Goal: Task Accomplishment & Management: Use online tool/utility

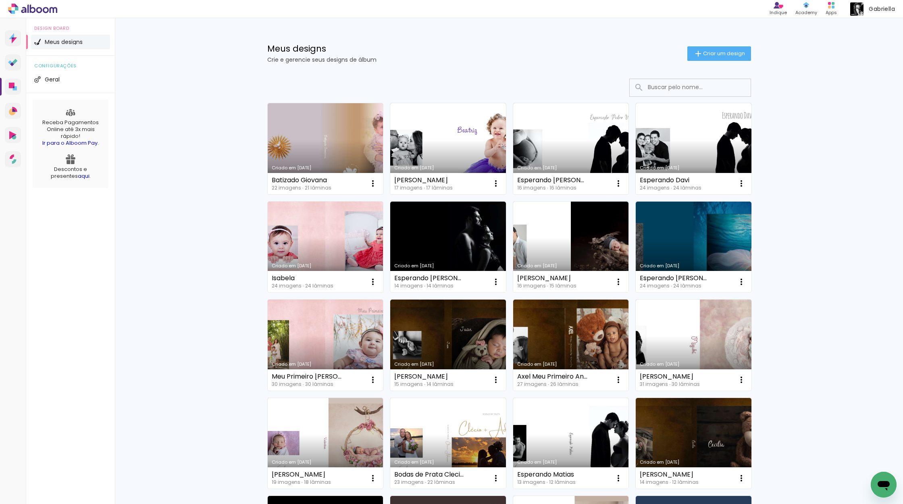
click at [78, 177] on link "aqui" at bounding box center [84, 176] width 12 height 8
click at [328, 138] on link "Criado em [DATE]" at bounding box center [326, 148] width 116 height 91
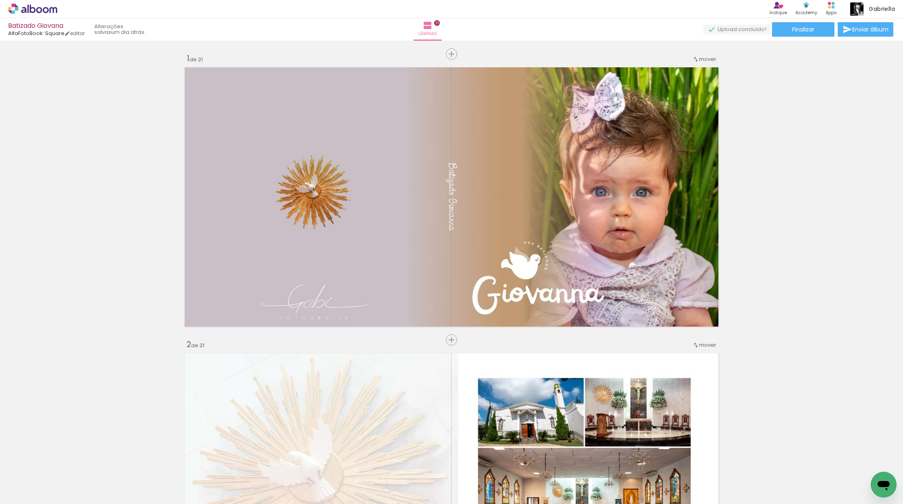
click at [29, 493] on span "Adicionar Fotos" at bounding box center [29, 492] width 24 height 9
click at [0, 0] on input "file" at bounding box center [0, 0] width 0 height 0
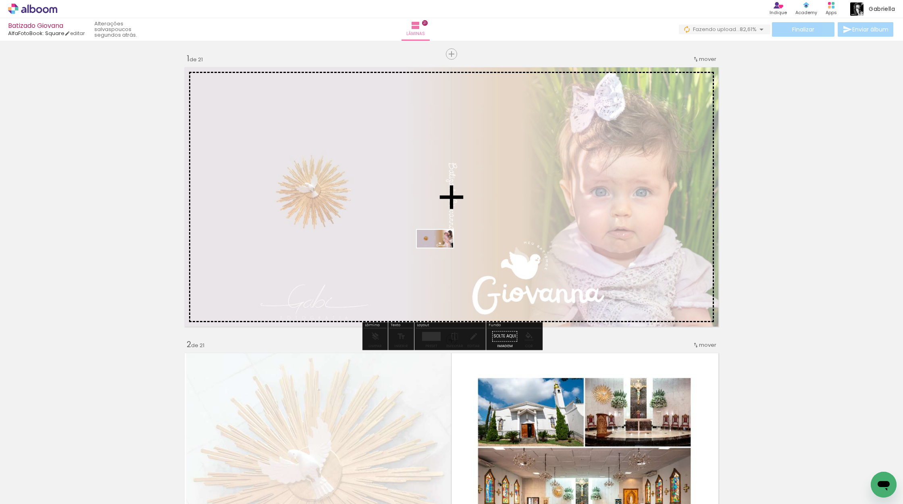
drag, startPoint x: 87, startPoint y: 478, endPoint x: 441, endPoint y: 254, distance: 418.5
click at [441, 254] on quentale-workspace at bounding box center [451, 252] width 903 height 504
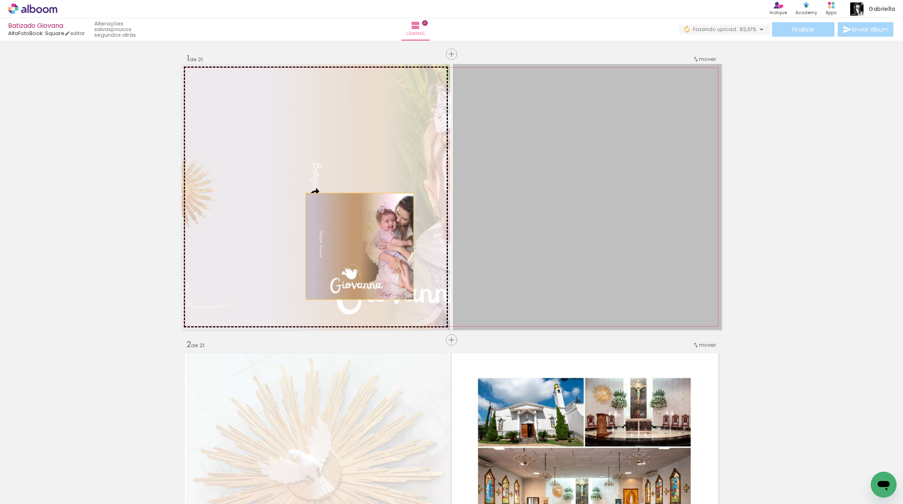
drag, startPoint x: 549, startPoint y: 272, endPoint x: 361, endPoint y: 245, distance: 189.8
click at [0, 0] on slot at bounding box center [0, 0] width 0 height 0
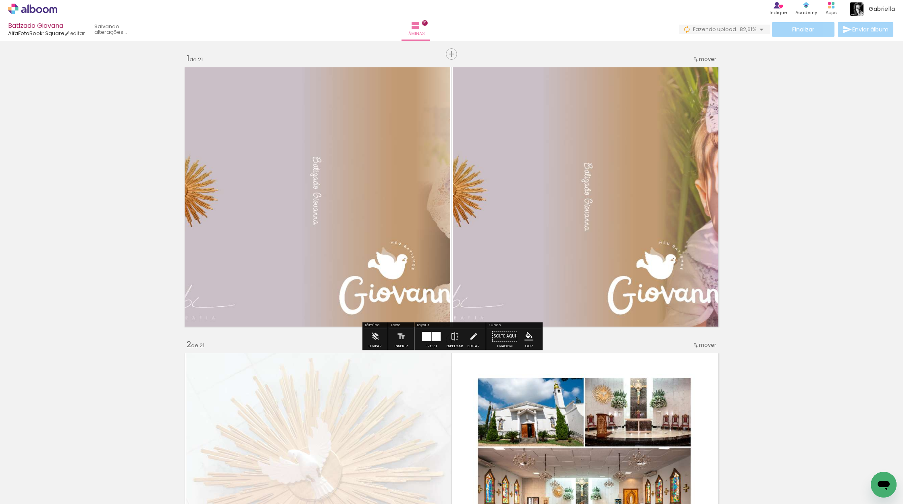
click at [356, 231] on quentale-photo at bounding box center [315, 197] width 269 height 266
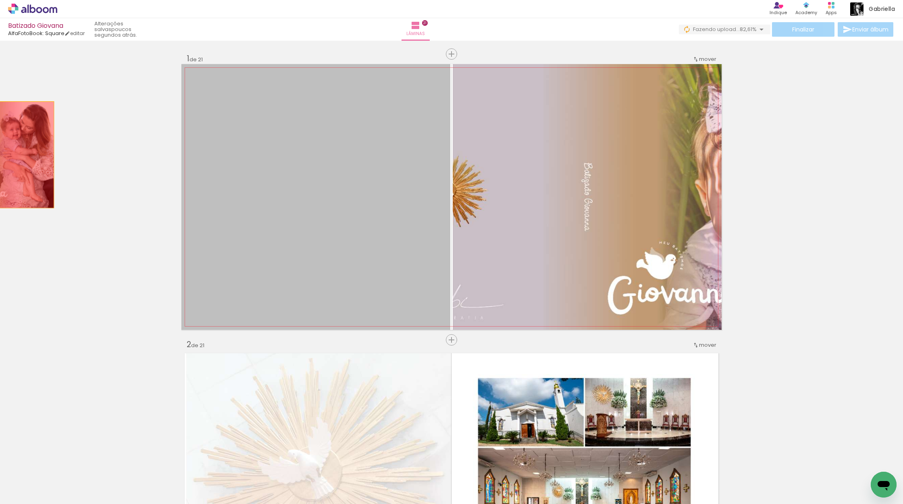
drag, startPoint x: 385, startPoint y: 231, endPoint x: 8, endPoint y: 151, distance: 384.9
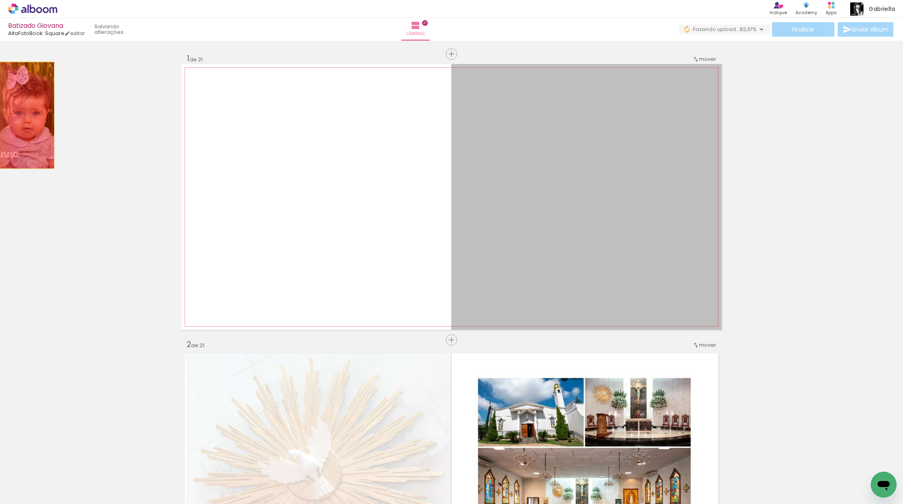
drag, startPoint x: 550, startPoint y: 200, endPoint x: 10, endPoint y: 116, distance: 546.1
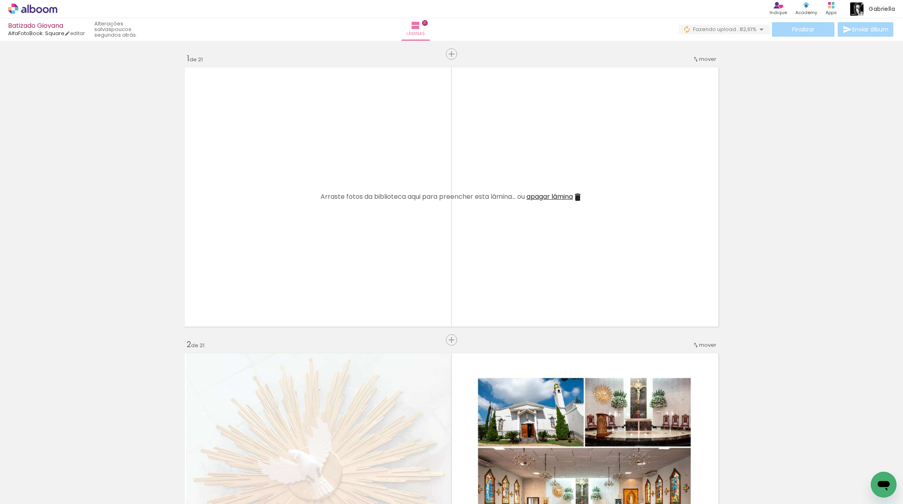
click at [141, 480] on div at bounding box center [126, 477] width 40 height 20
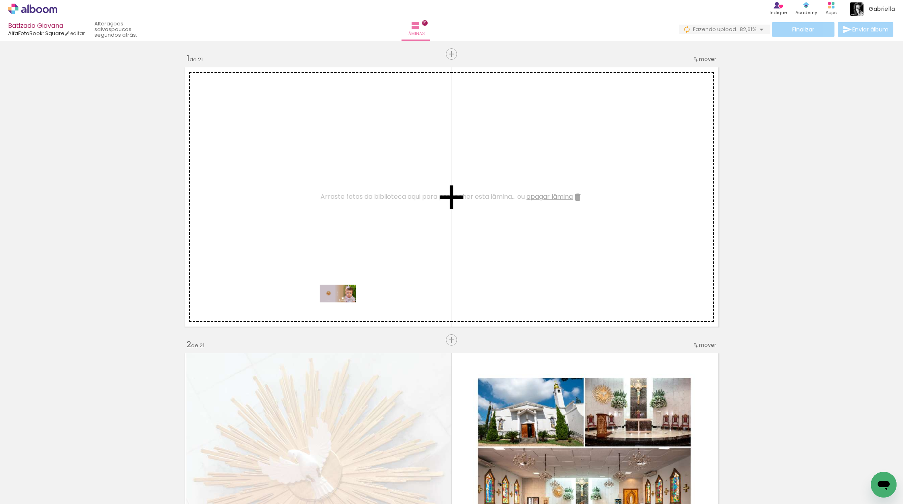
drag, startPoint x: 141, startPoint y: 480, endPoint x: 344, endPoint y: 309, distance: 264.8
click at [344, 309] on quentale-workspace at bounding box center [451, 252] width 903 height 504
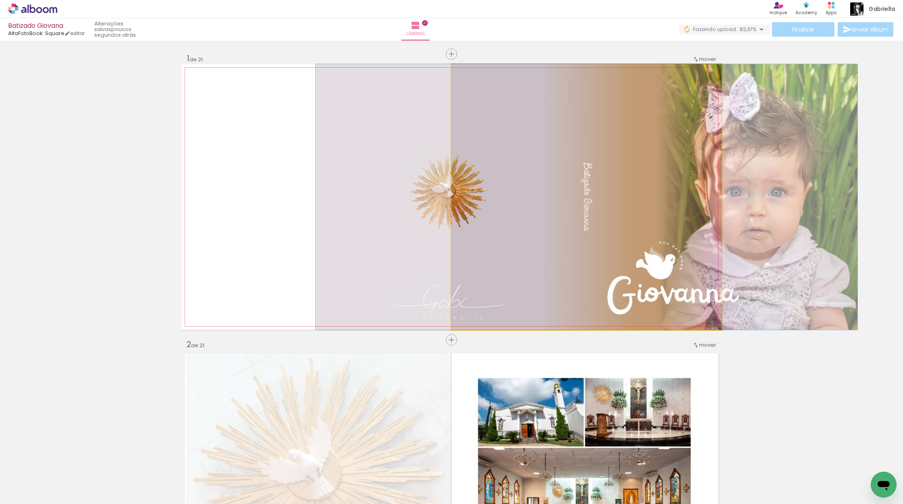
click at [581, 225] on quentale-photo at bounding box center [586, 197] width 270 height 266
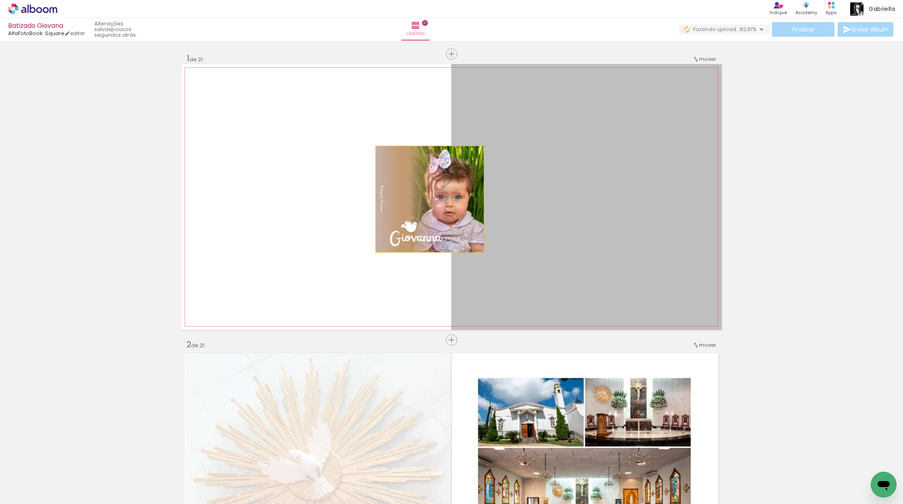
drag, startPoint x: 570, startPoint y: 227, endPoint x: 430, endPoint y: 199, distance: 142.6
click at [430, 199] on quentale-layouter at bounding box center [451, 197] width 540 height 266
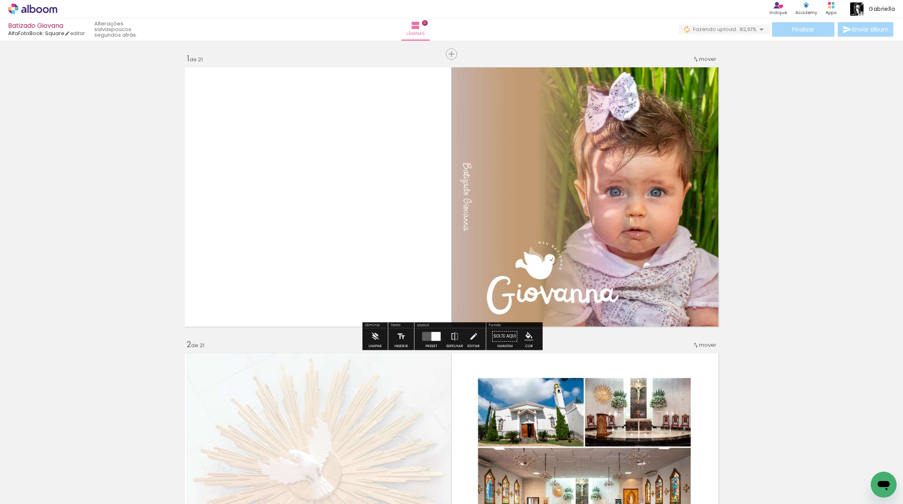
click at [545, 227] on quentale-photo at bounding box center [586, 197] width 270 height 266
click at [603, 270] on quentale-photo at bounding box center [586, 197] width 270 height 266
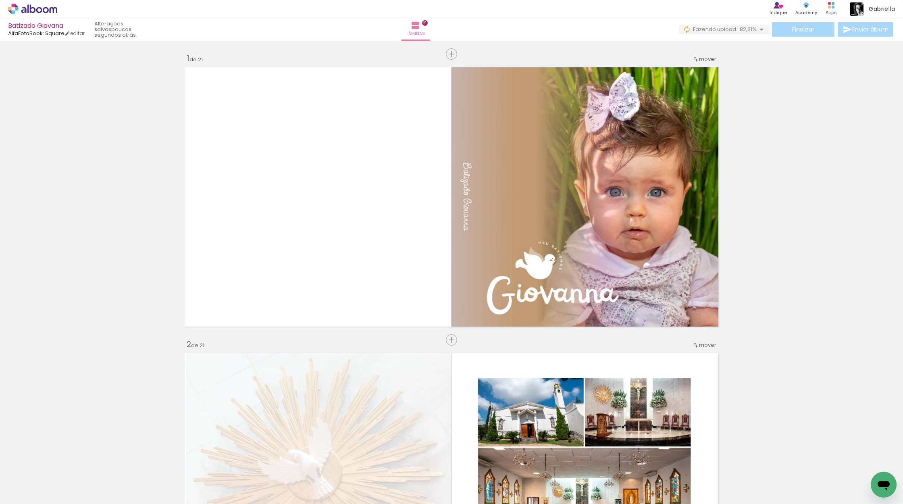
click at [28, 494] on span "Adicionar Fotos" at bounding box center [29, 492] width 24 height 9
click at [0, 0] on input "file" at bounding box center [0, 0] width 0 height 0
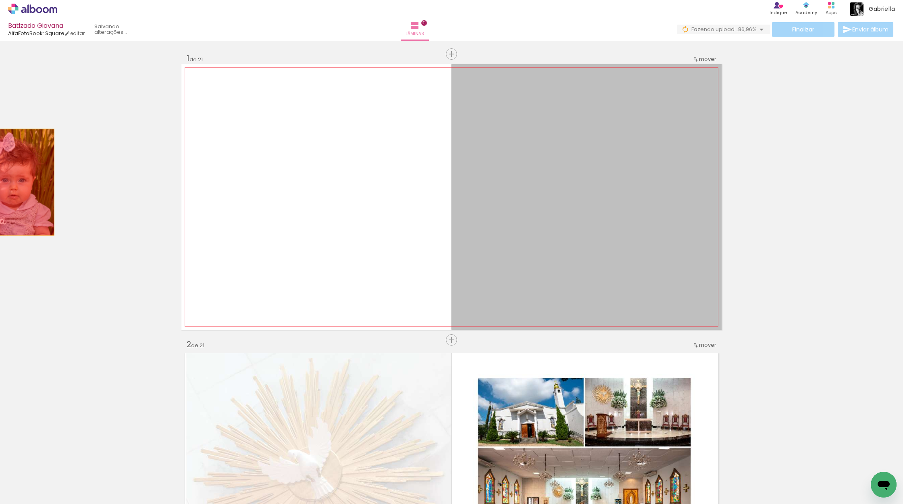
drag, startPoint x: 695, startPoint y: 300, endPoint x: 0, endPoint y: 182, distance: 705.2
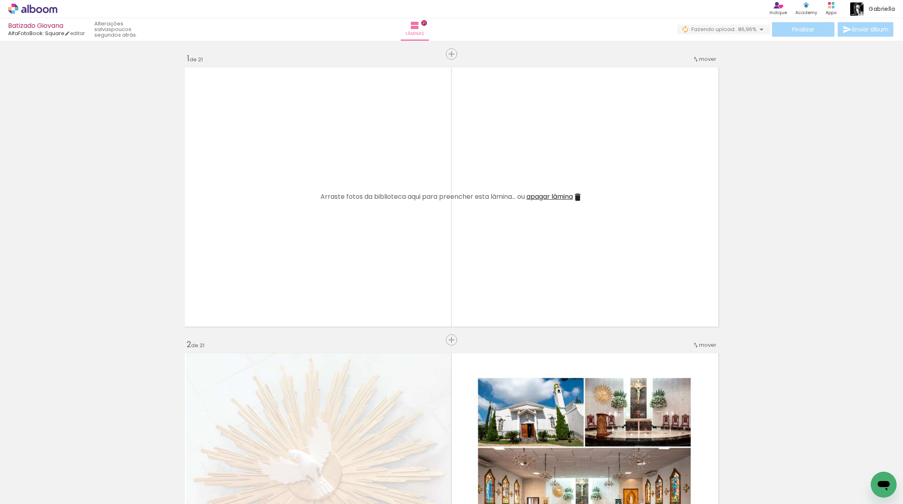
click at [865, 474] on div at bounding box center [870, 477] width 40 height 20
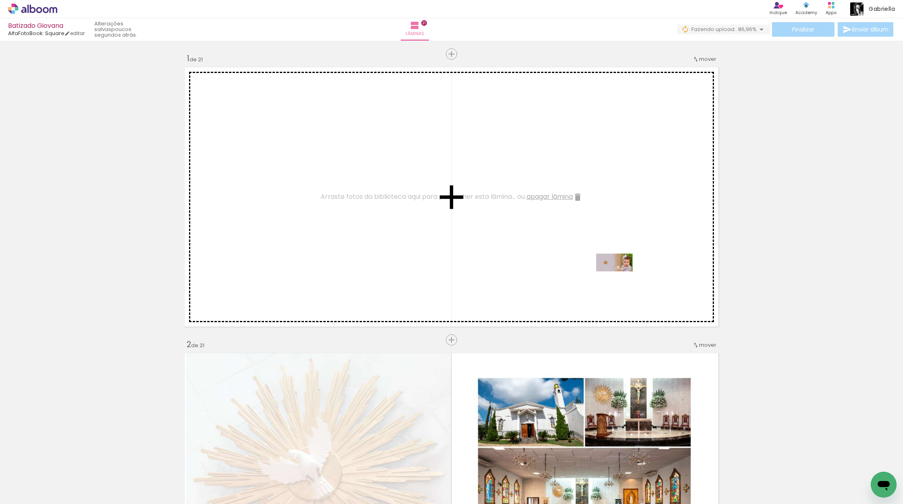
drag, startPoint x: 865, startPoint y: 474, endPoint x: 620, endPoint y: 278, distance: 313.7
click at [620, 278] on quentale-workspace at bounding box center [451, 252] width 903 height 504
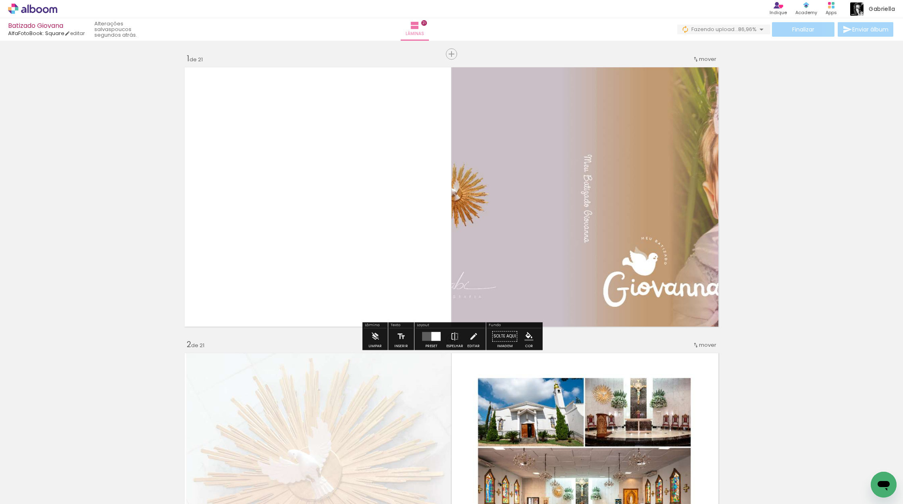
click at [619, 267] on quentale-photo at bounding box center [586, 197] width 270 height 266
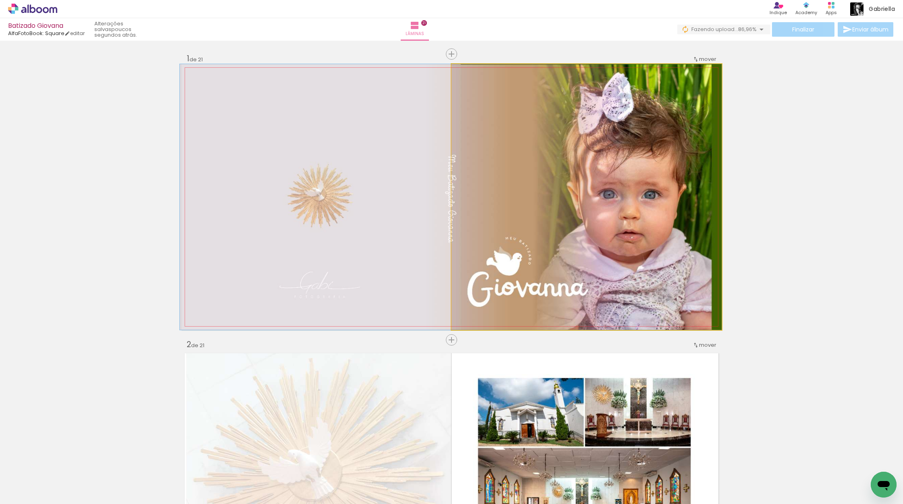
drag, startPoint x: 619, startPoint y: 267, endPoint x: 476, endPoint y: 253, distance: 143.4
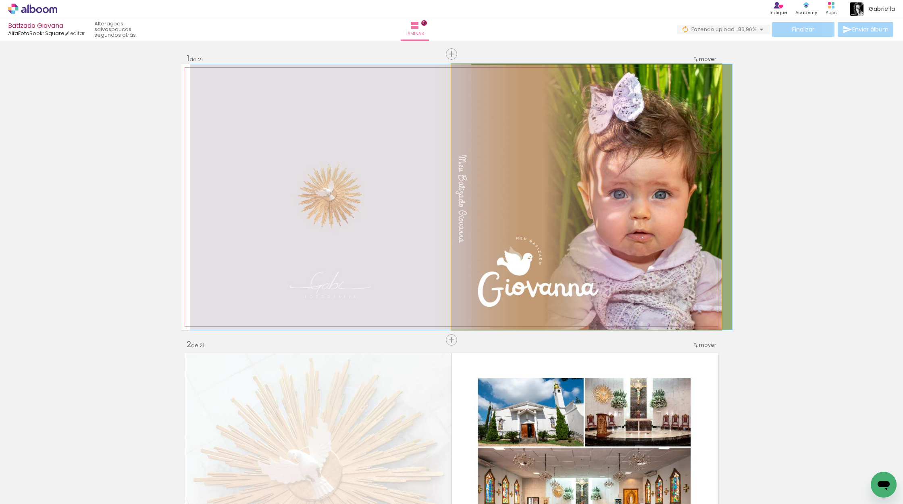
drag, startPoint x: 657, startPoint y: 281, endPoint x: 668, endPoint y: 280, distance: 10.5
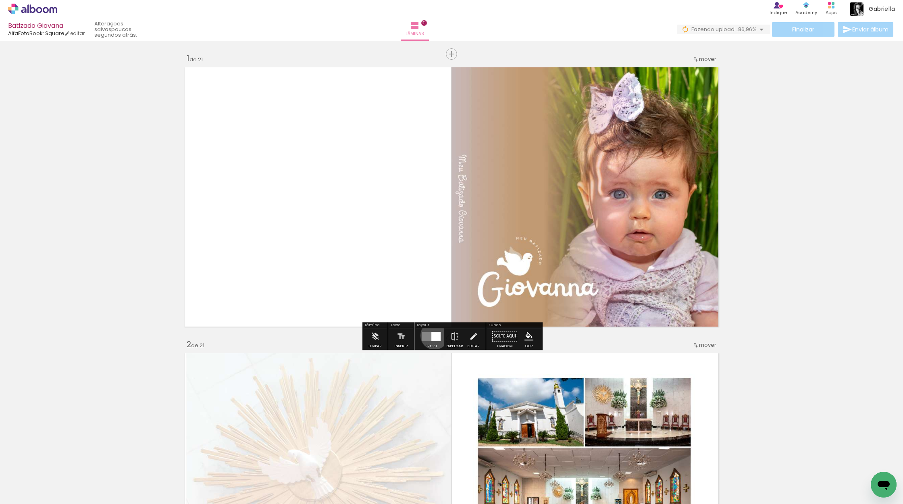
click at [432, 335] on div at bounding box center [435, 336] width 9 height 9
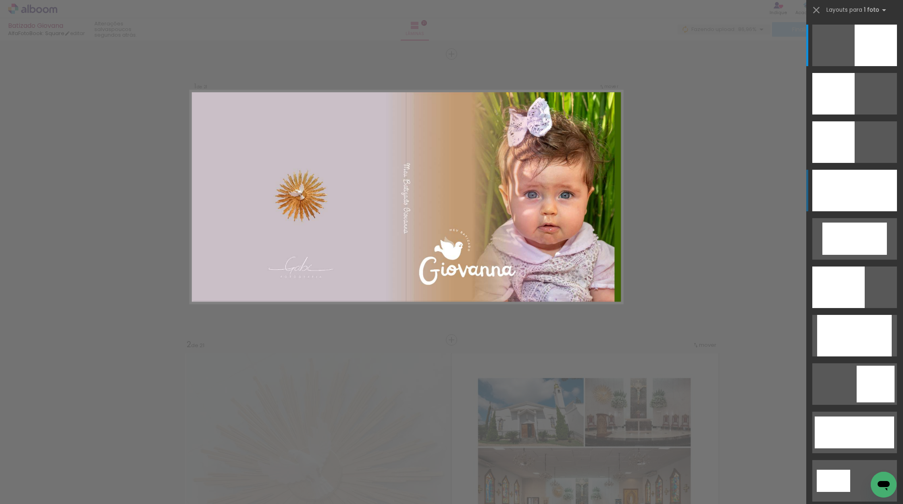
click at [854, 200] on div at bounding box center [854, 191] width 85 height 42
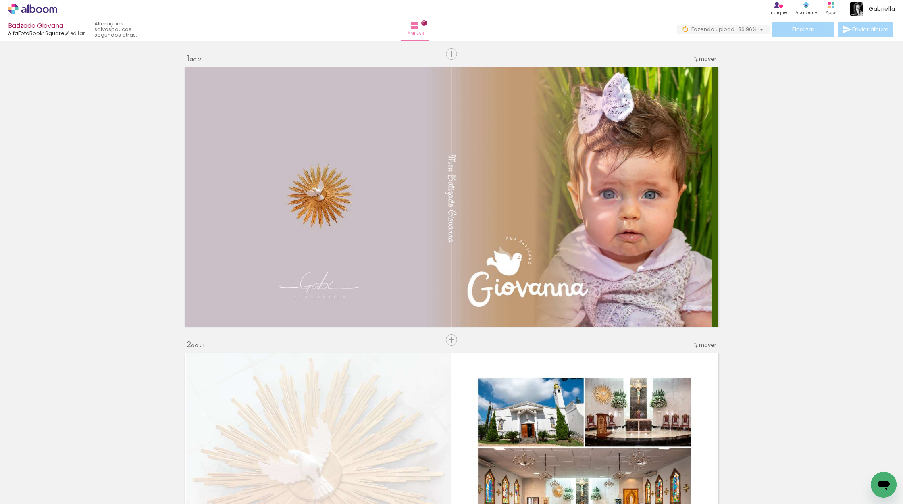
scroll to position [0, 204]
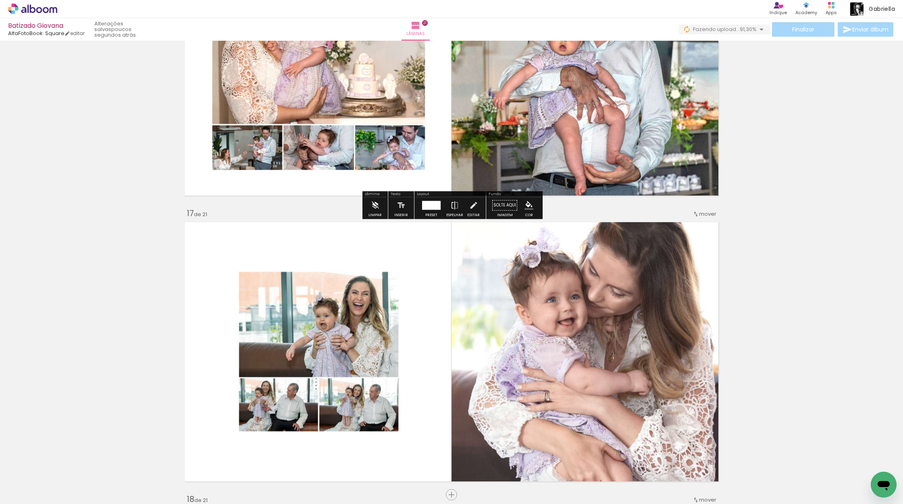
scroll to position [4435, 0]
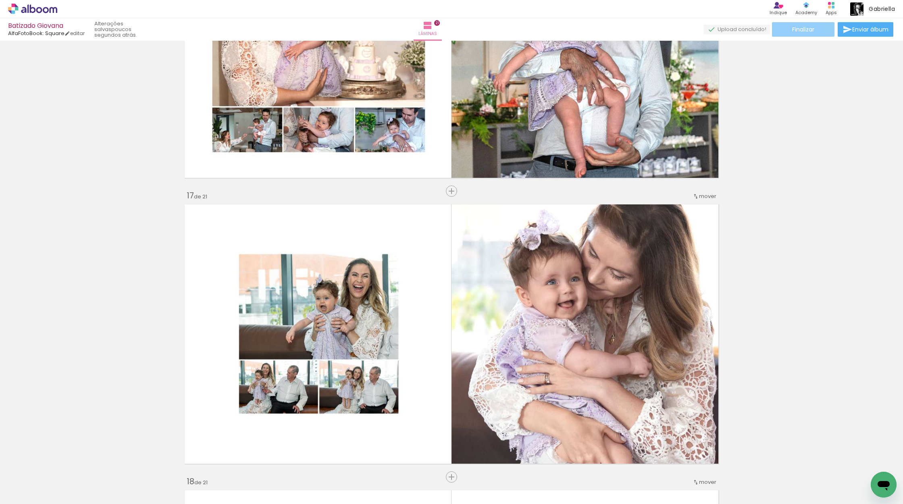
click at [804, 33] on paper-button "Finalizar" at bounding box center [803, 29] width 62 height 15
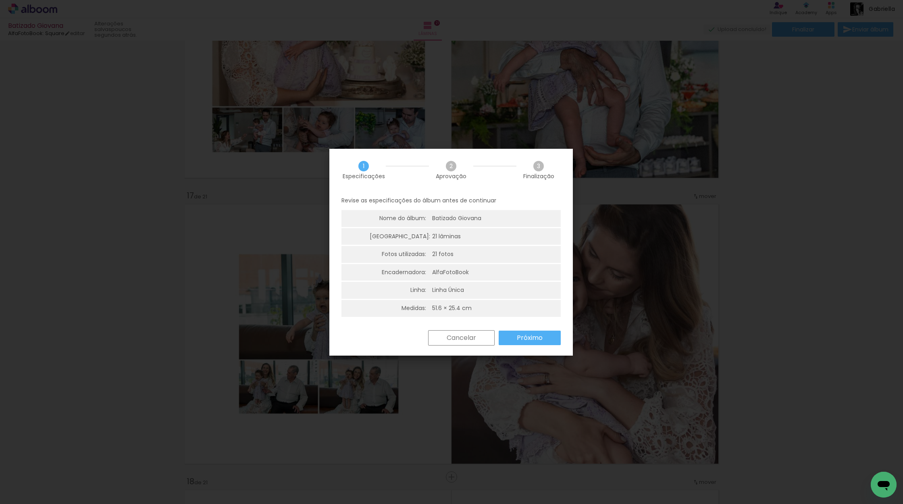
click at [0, 0] on slot "Próximo" at bounding box center [0, 0] width 0 height 0
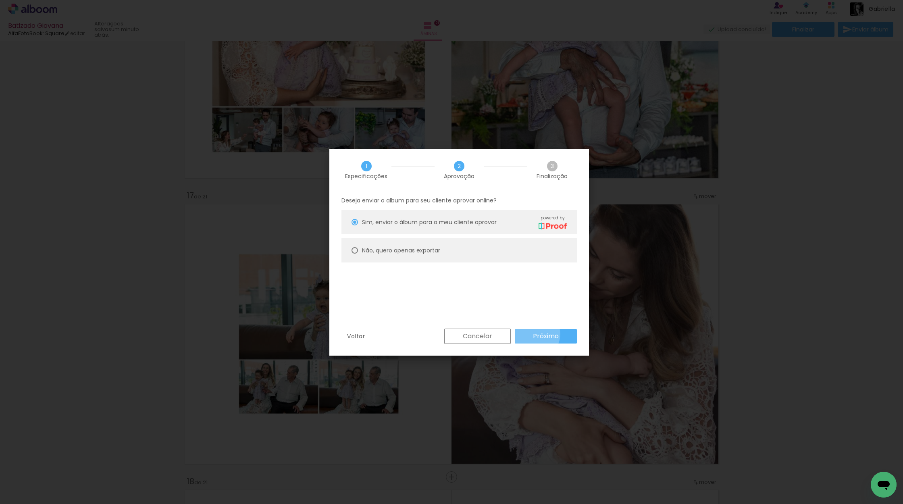
click at [0, 0] on slot "Próximo" at bounding box center [0, 0] width 0 height 0
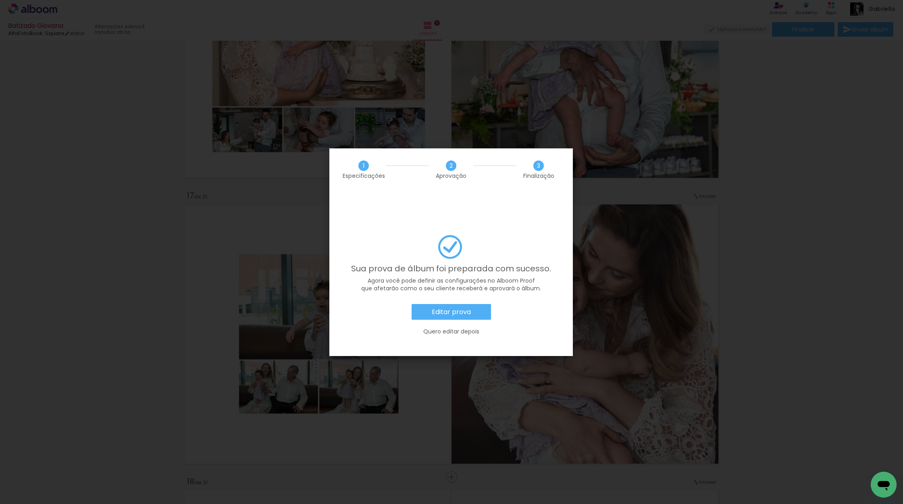
scroll to position [0, 204]
click at [0, 0] on slot "Editar prova" at bounding box center [0, 0] width 0 height 0
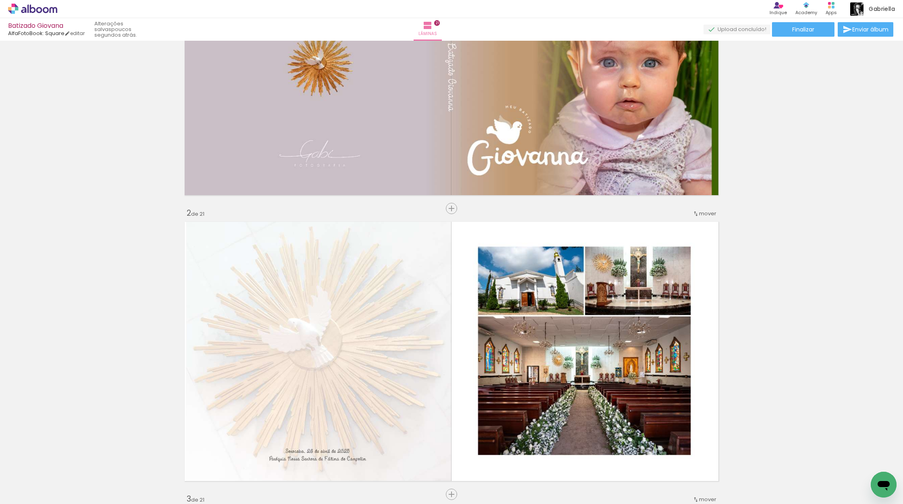
scroll to position [0, 0]
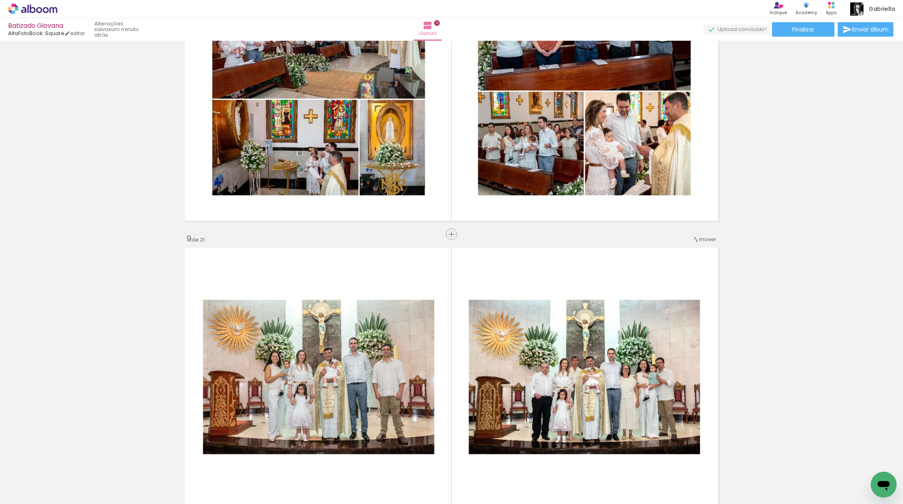
scroll to position [2133, 0]
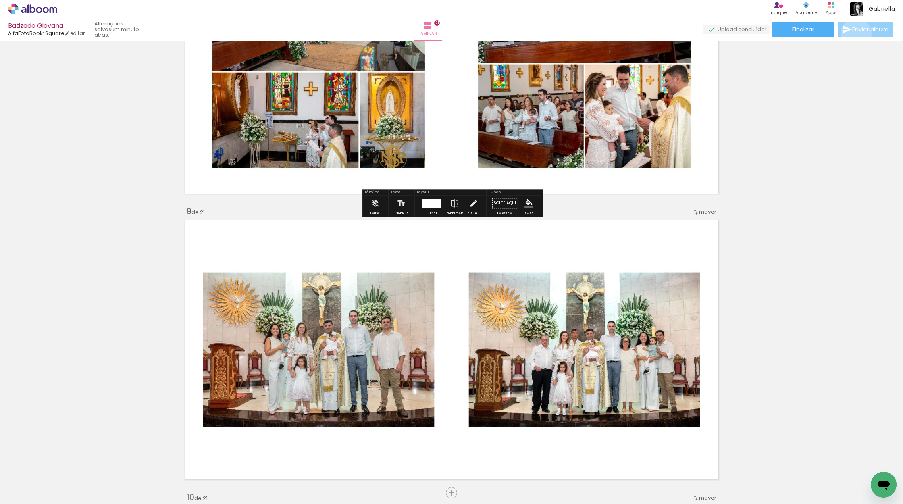
click at [854, 34] on paper-button "Enviar álbum" at bounding box center [866, 29] width 56 height 15
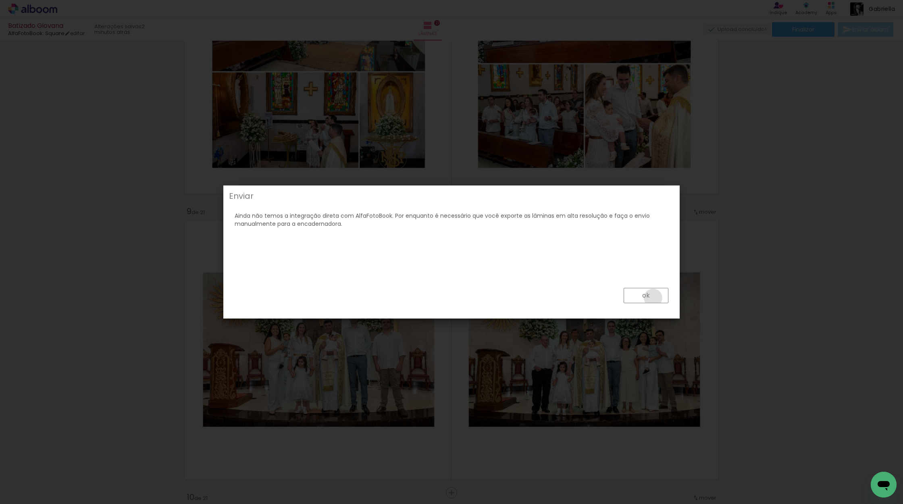
click at [653, 297] on paper-button "ok" at bounding box center [646, 295] width 45 height 15
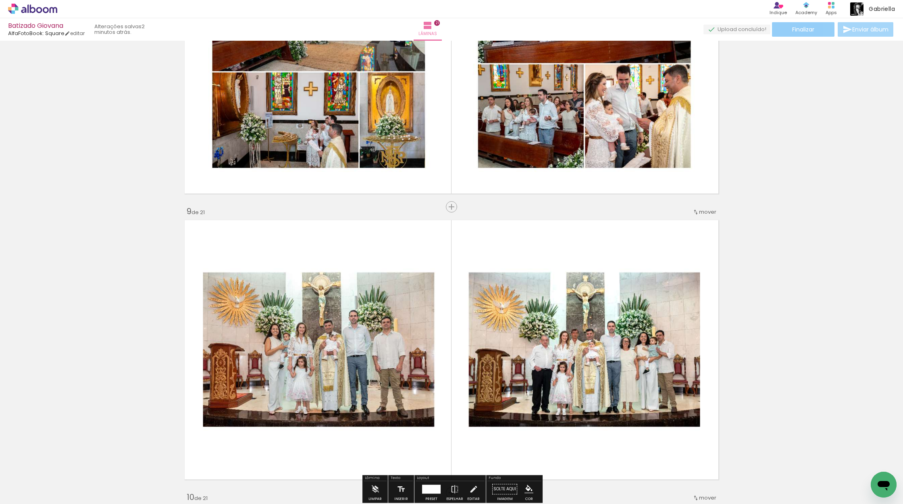
click at [809, 27] on span "Finalizar" at bounding box center [803, 30] width 22 height 6
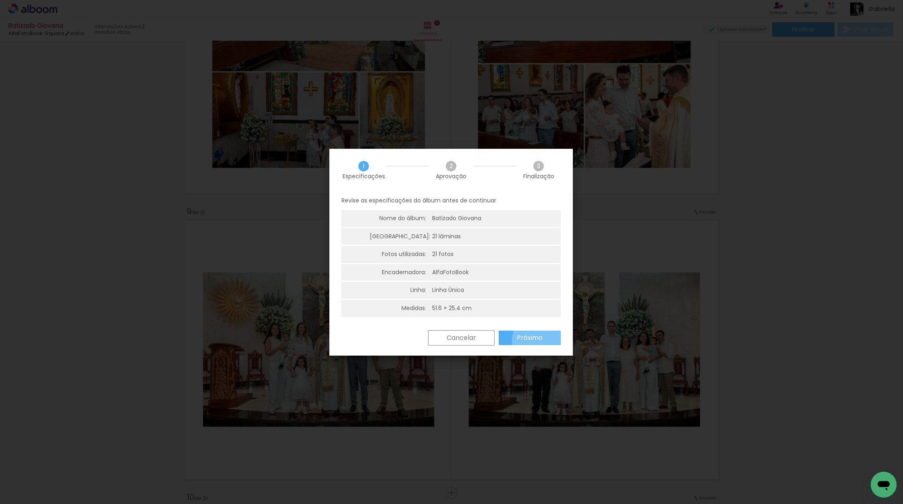
click at [553, 340] on paper-button "Próximo" at bounding box center [530, 338] width 62 height 15
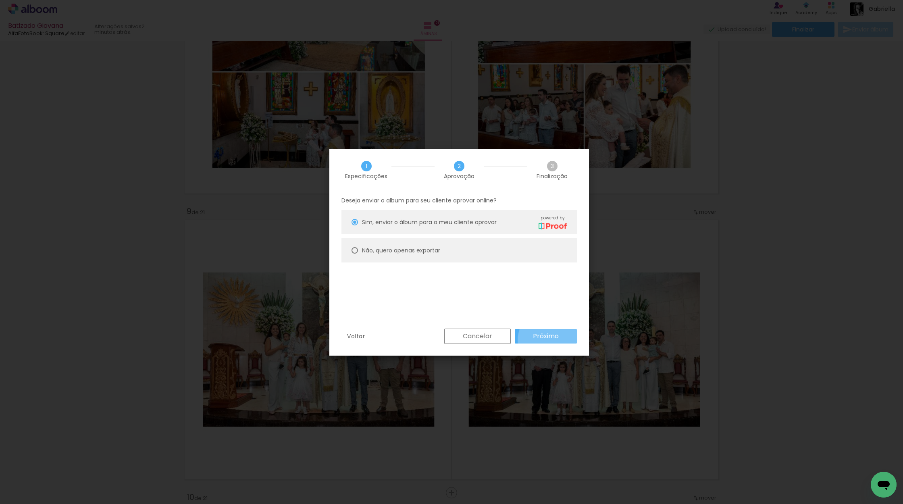
click at [0, 0] on slot "Próximo" at bounding box center [0, 0] width 0 height 0
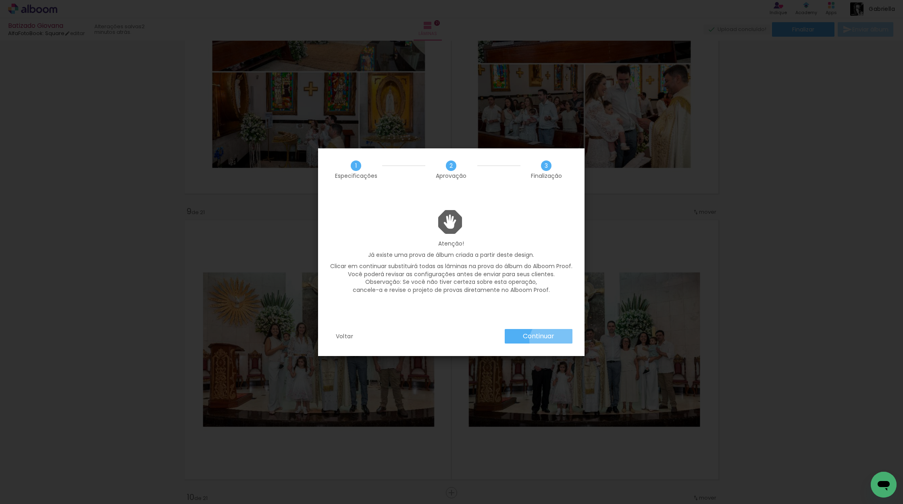
click at [0, 0] on slot "Continuar" at bounding box center [0, 0] width 0 height 0
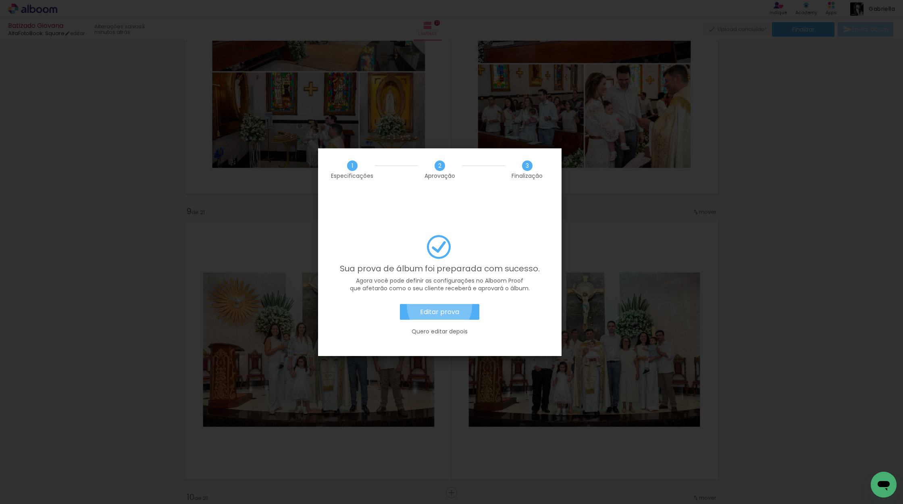
click at [440, 304] on paper-button "Editar prova" at bounding box center [439, 312] width 79 height 16
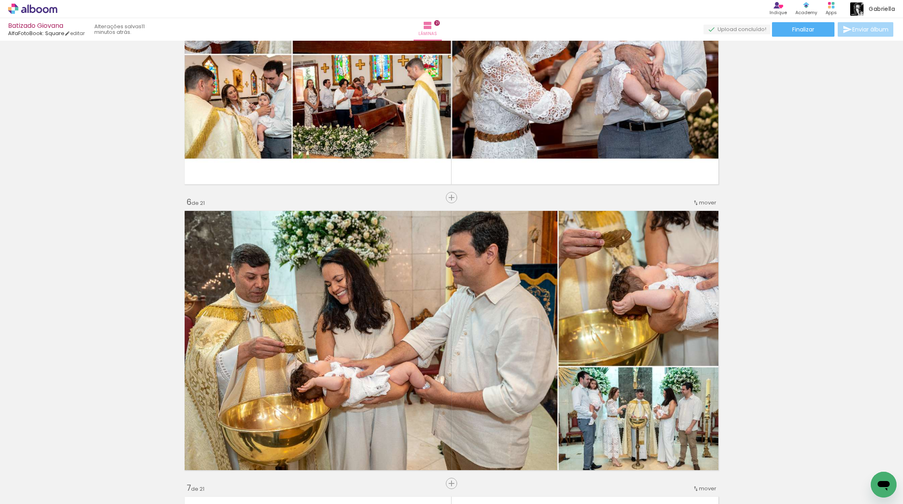
scroll to position [0, 0]
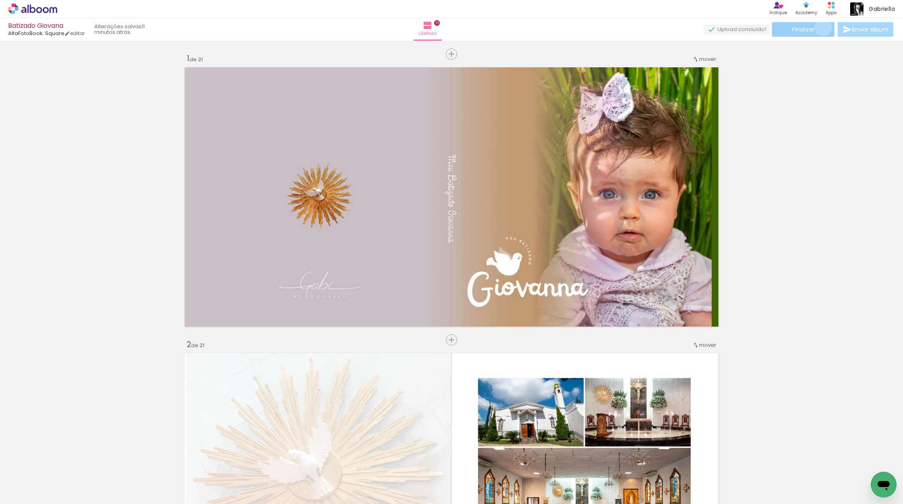
click at [820, 27] on paper-button "Finalizar" at bounding box center [803, 29] width 62 height 15
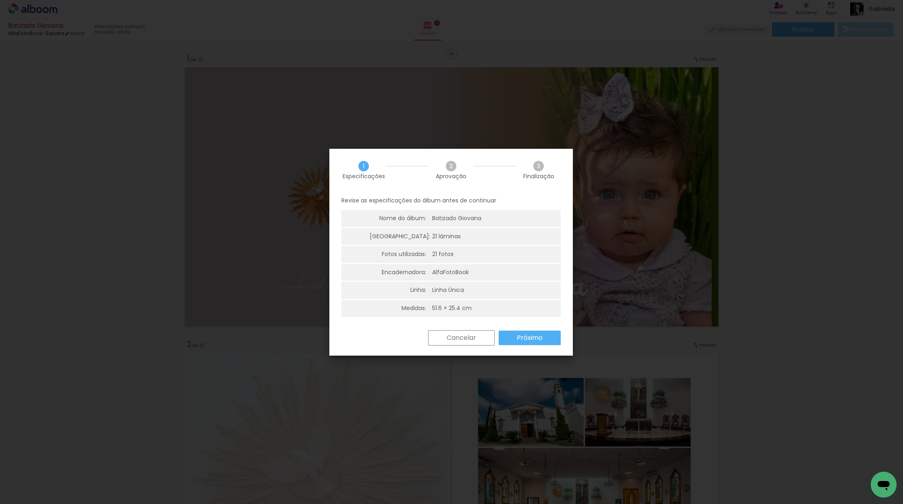
click at [532, 344] on paper-button "Próximo" at bounding box center [530, 338] width 62 height 15
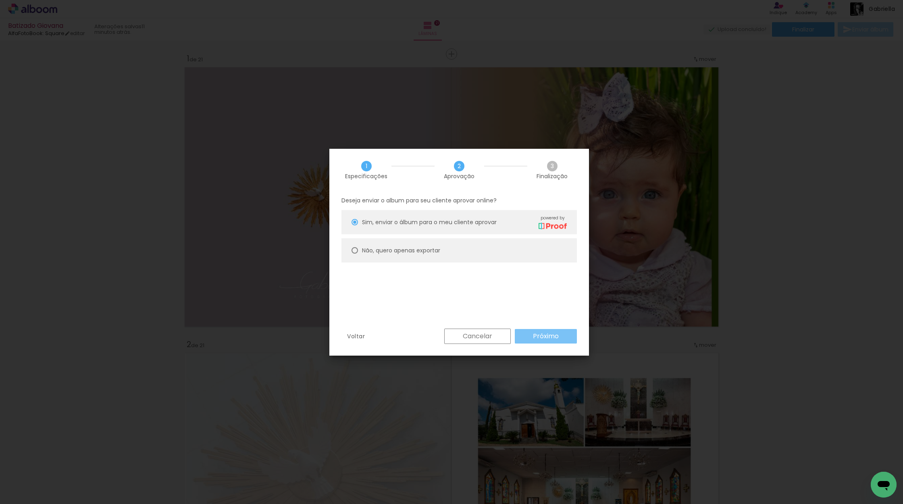
click at [534, 341] on paper-button "Próximo" at bounding box center [546, 336] width 62 height 15
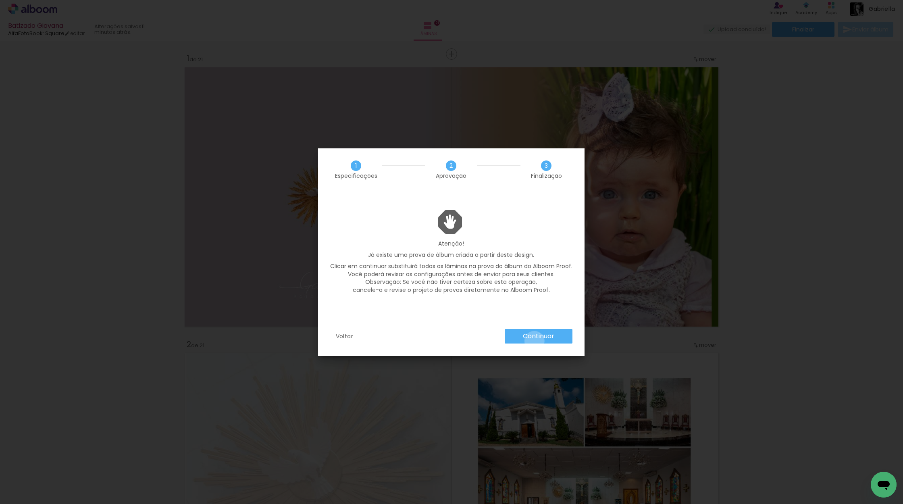
click at [534, 341] on paper-button "Continuar" at bounding box center [539, 336] width 68 height 15
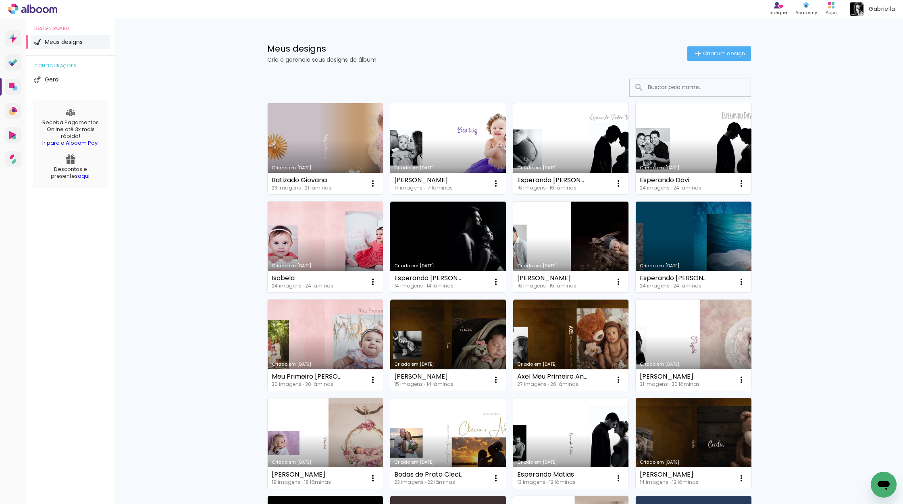
click at [340, 143] on link "Criado em [DATE]" at bounding box center [326, 148] width 116 height 91
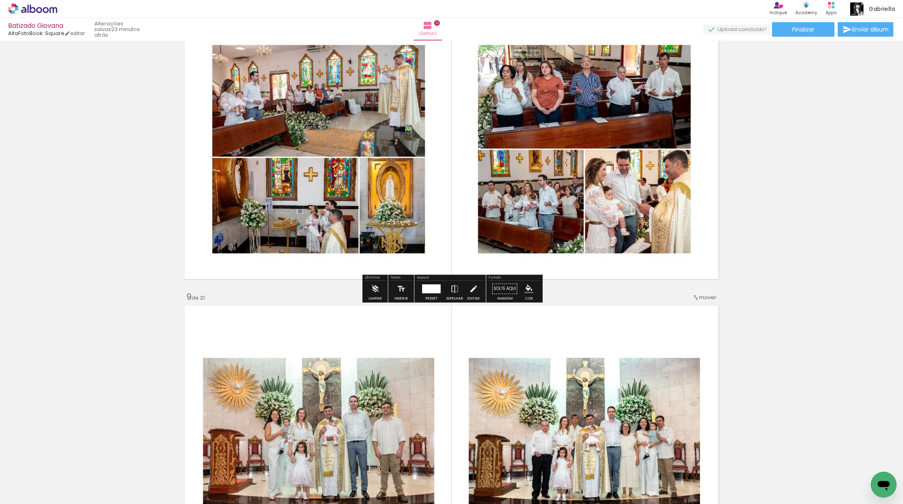
scroll to position [2081, 0]
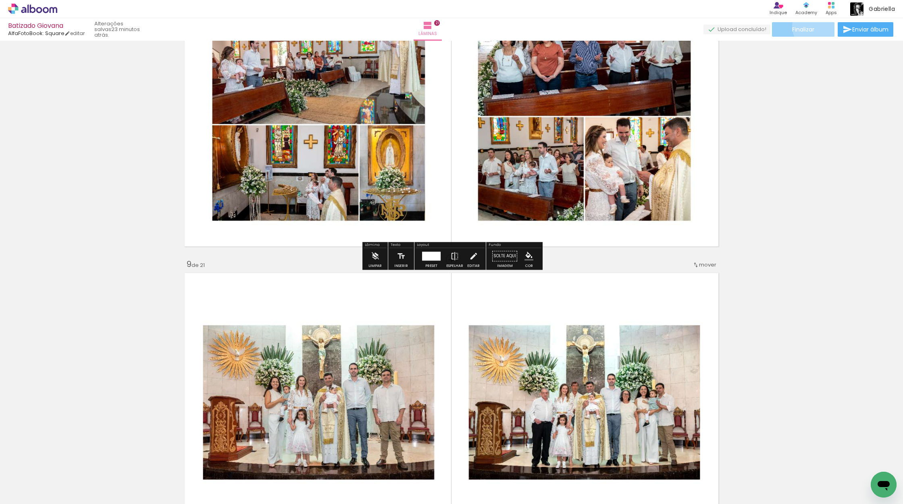
click at [814, 26] on paper-button "Finalizar" at bounding box center [803, 29] width 62 height 15
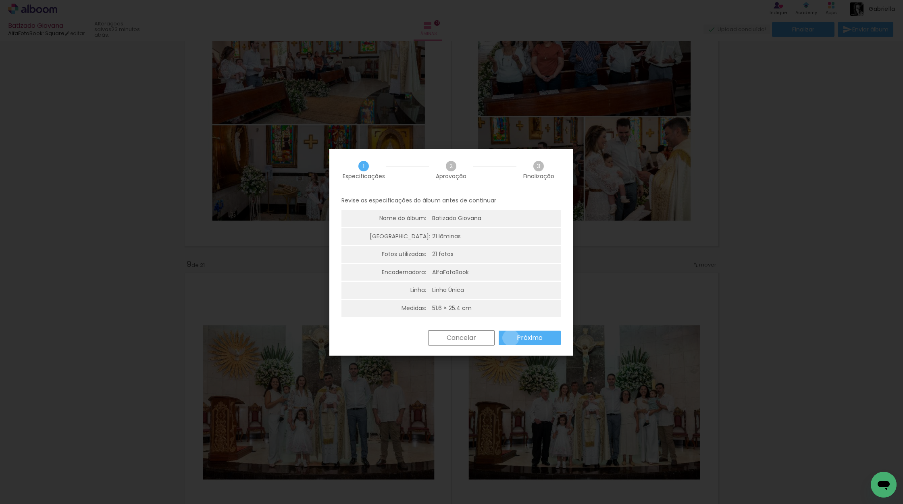
click at [511, 338] on paper-button "Próximo" at bounding box center [530, 338] width 62 height 15
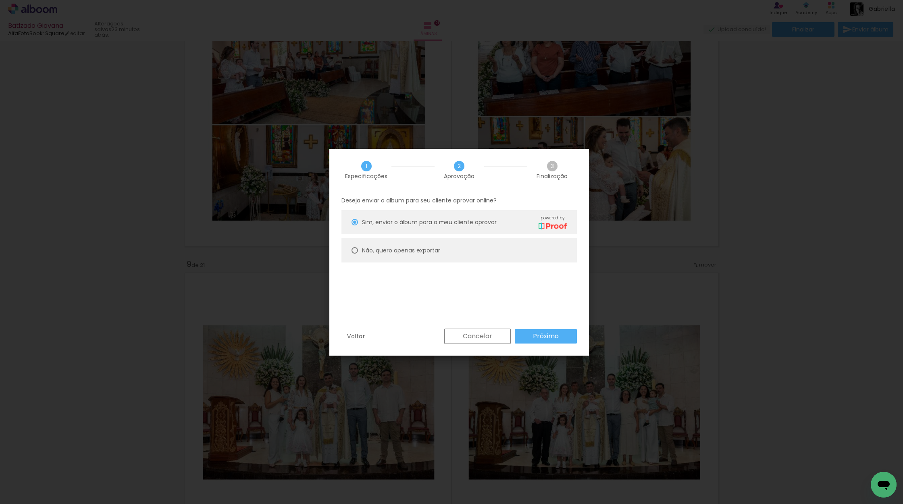
click at [0, 0] on slot "Próximo" at bounding box center [0, 0] width 0 height 0
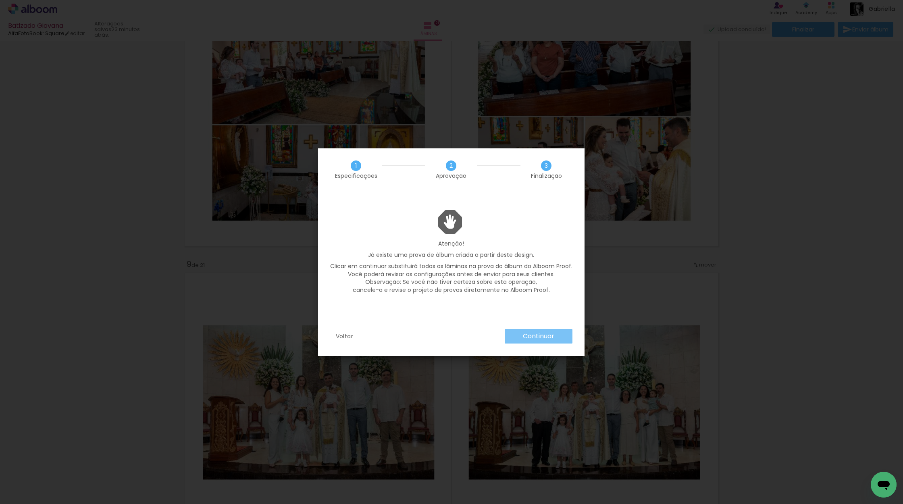
click at [0, 0] on slot "Continuar" at bounding box center [0, 0] width 0 height 0
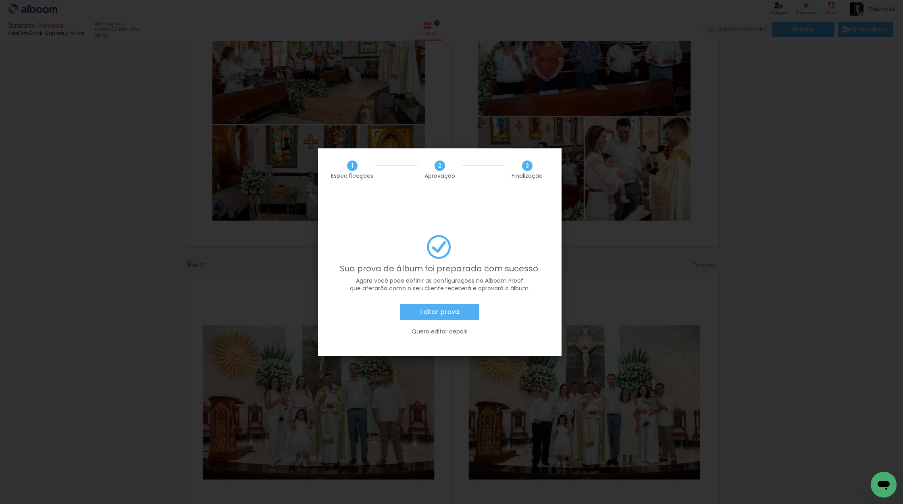
click at [440, 281] on div "Sua prova de álbum foi preparada com sucesso. Agora você pode definir as config…" at bounding box center [439, 289] width 219 height 109
click at [0, 0] on slot "Editar prova" at bounding box center [0, 0] width 0 height 0
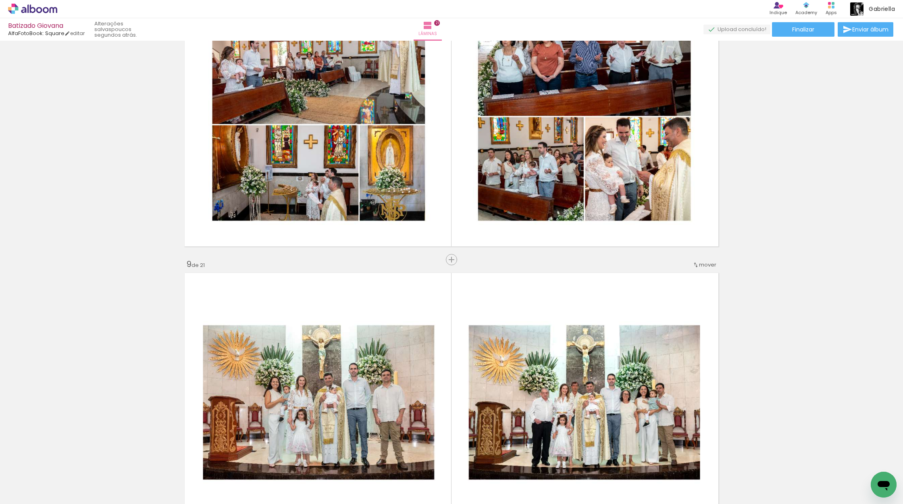
click at [875, 483] on div "Abrir janela de mensagens" at bounding box center [883, 484] width 24 height 24
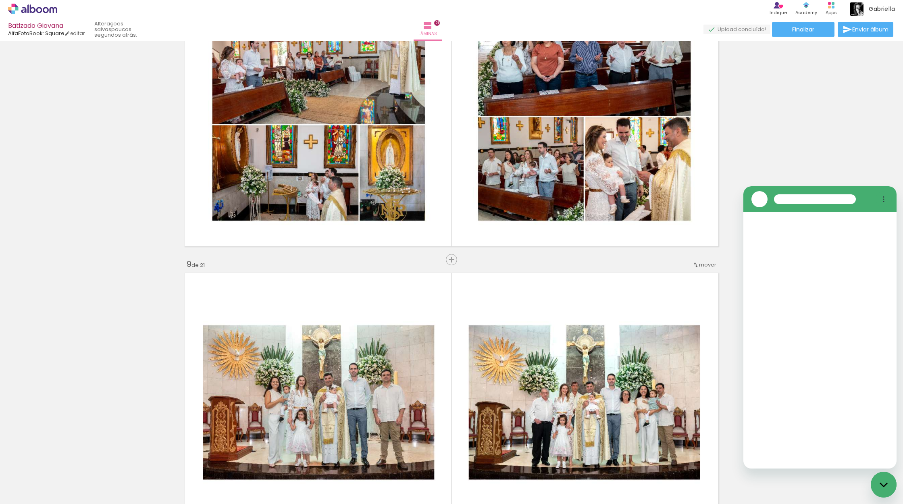
scroll to position [0, 0]
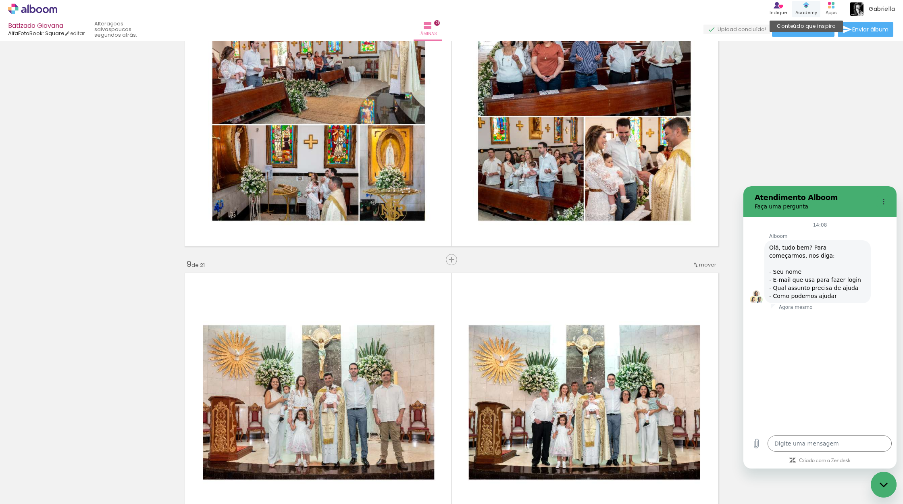
type textarea "x"
